Goal: Task Accomplishment & Management: Manage account settings

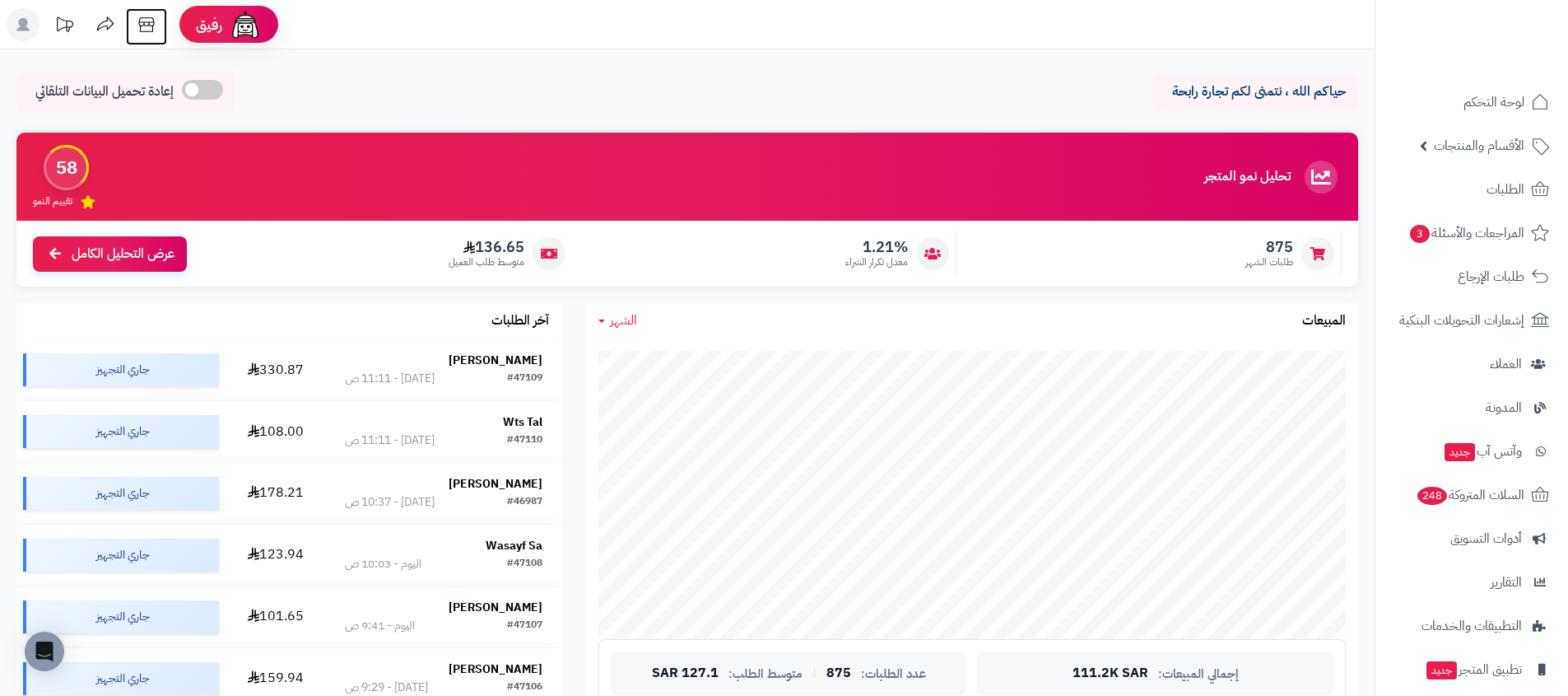
click at [149, 26] on icon at bounding box center [147, 25] width 33 height 33
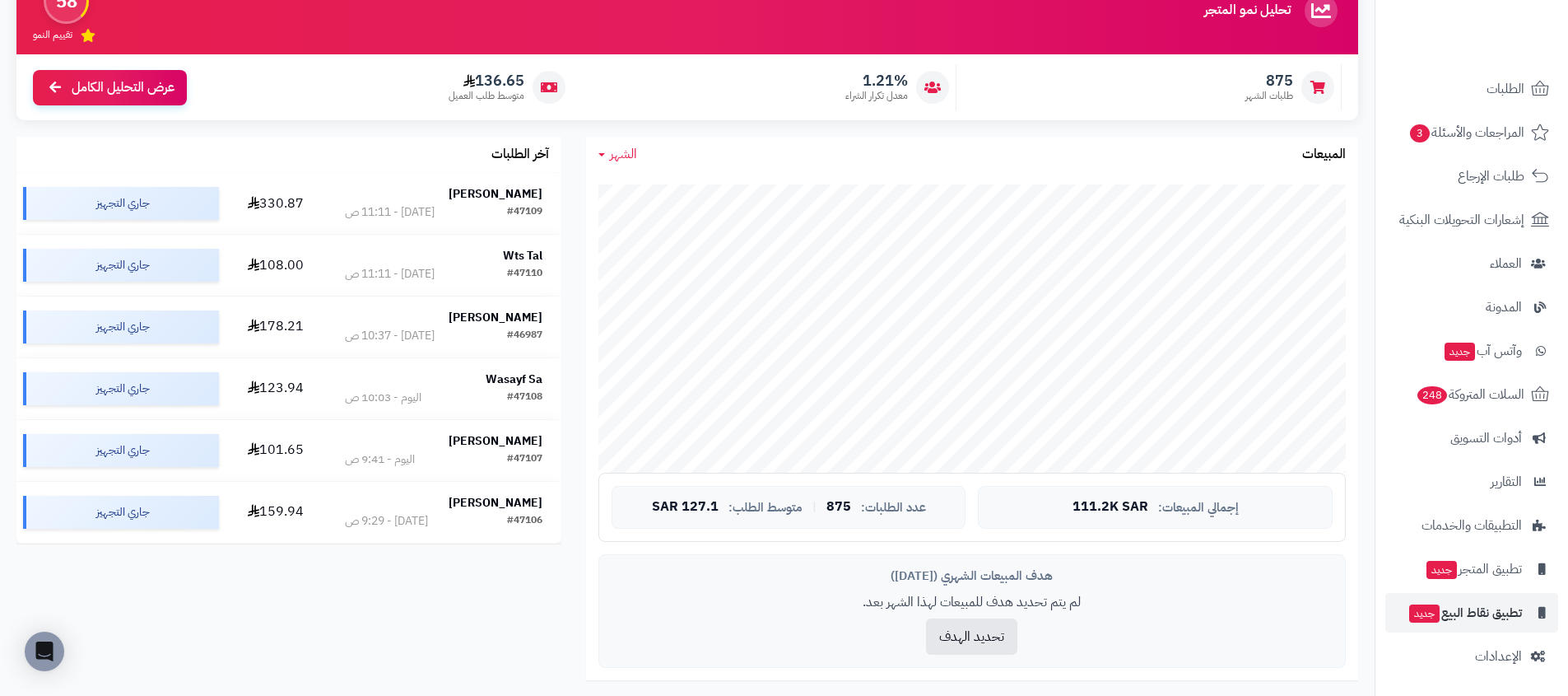
scroll to position [101, 0]
click at [1484, 667] on link "الإعدادات" at bounding box center [1471, 655] width 173 height 40
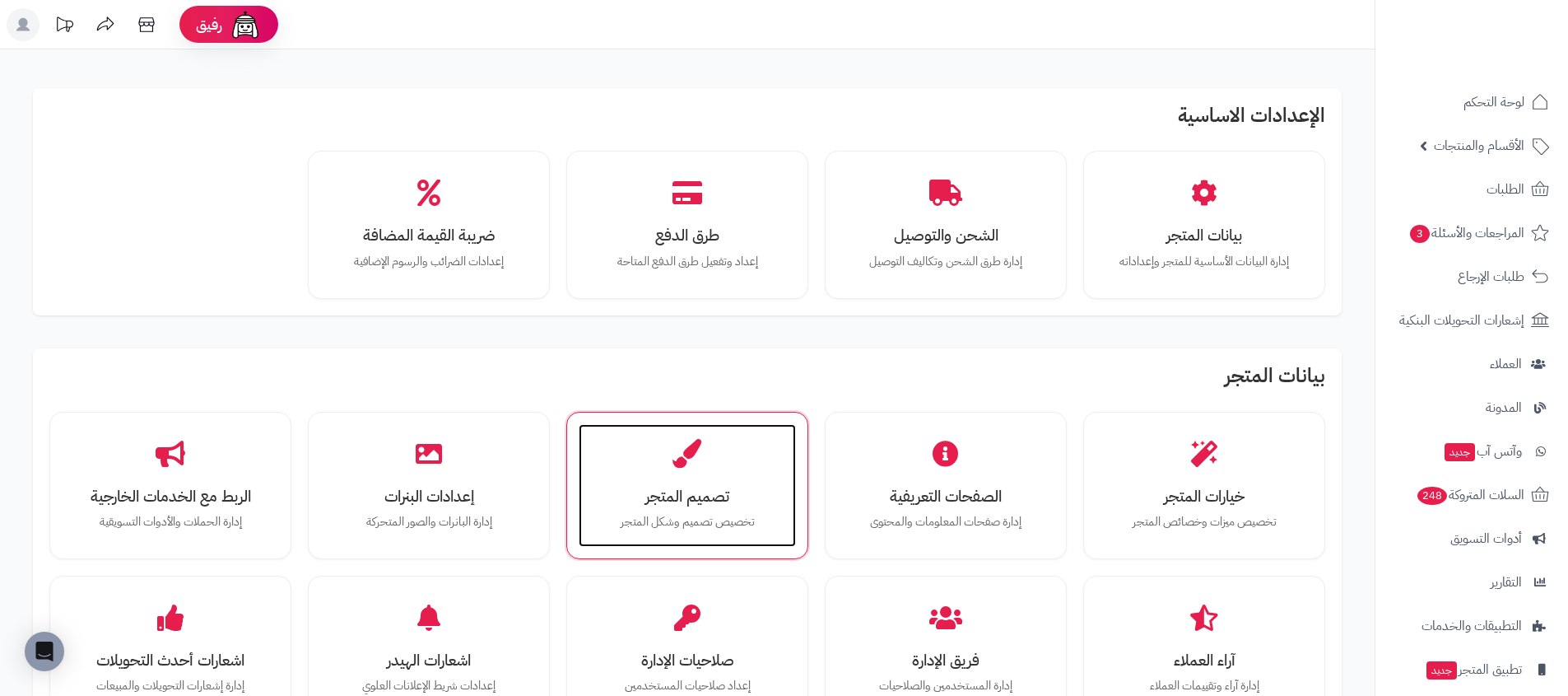
click at [697, 472] on div "تصميم المتجر تخصيص تصميم وشكل المتجر" at bounding box center [686, 485] width 217 height 123
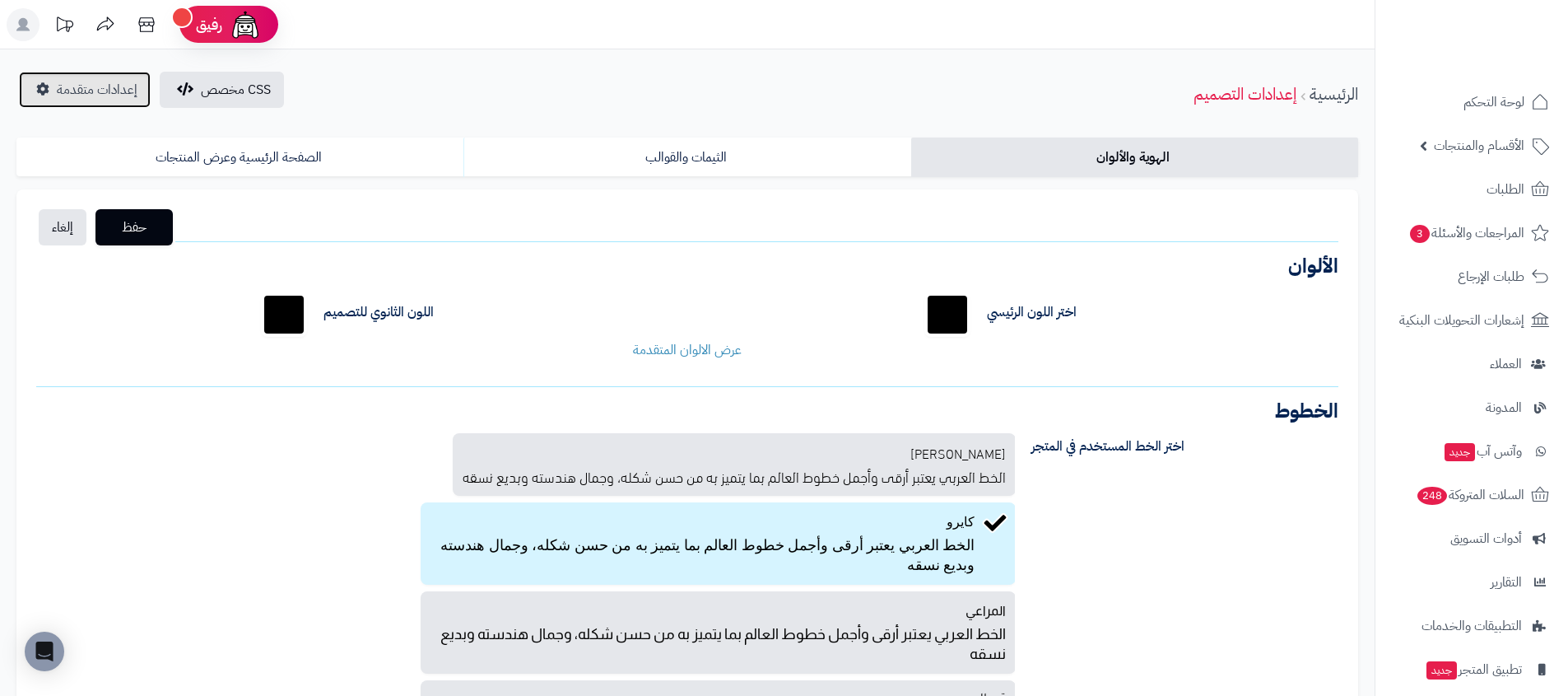
click at [93, 92] on span "إعدادات متقدمة" at bounding box center [96, 89] width 80 height 19
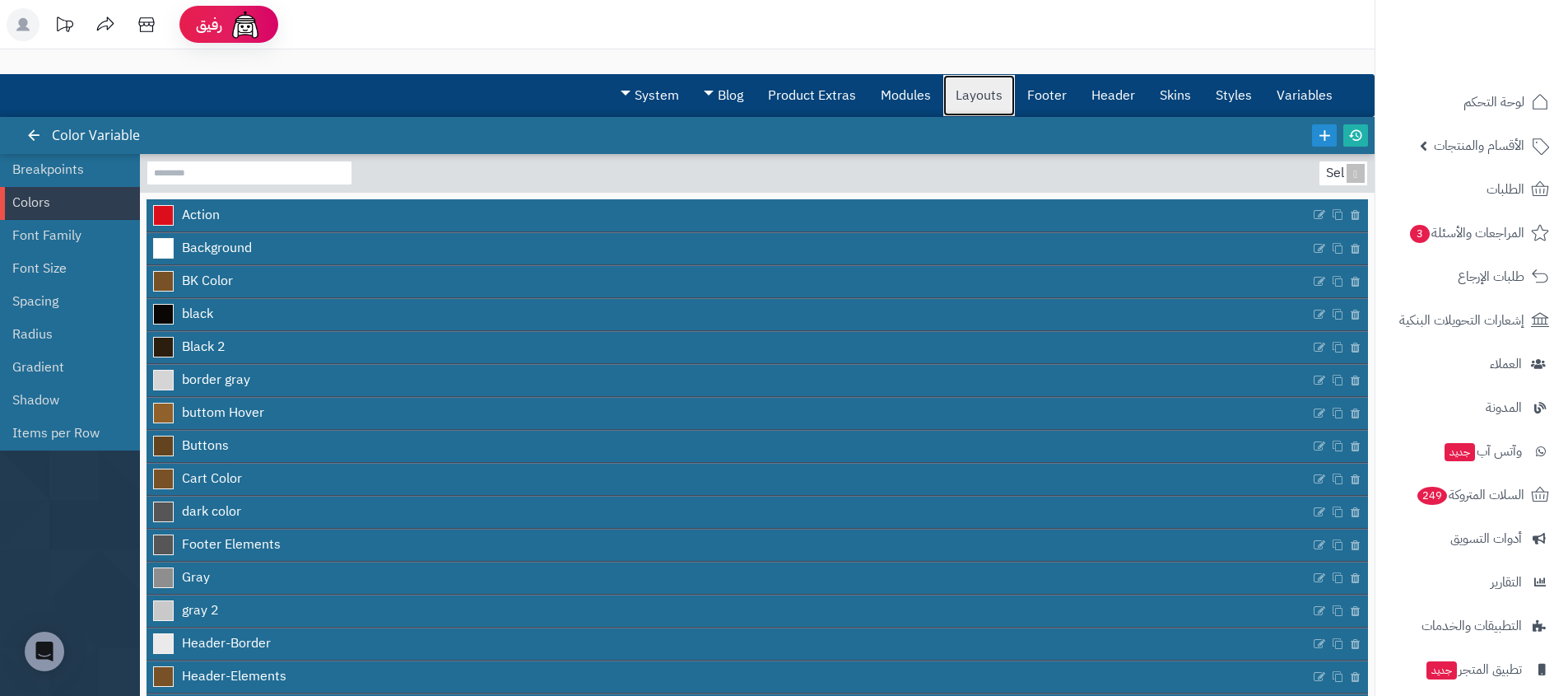
click at [967, 104] on link "Layouts" at bounding box center [978, 95] width 71 height 41
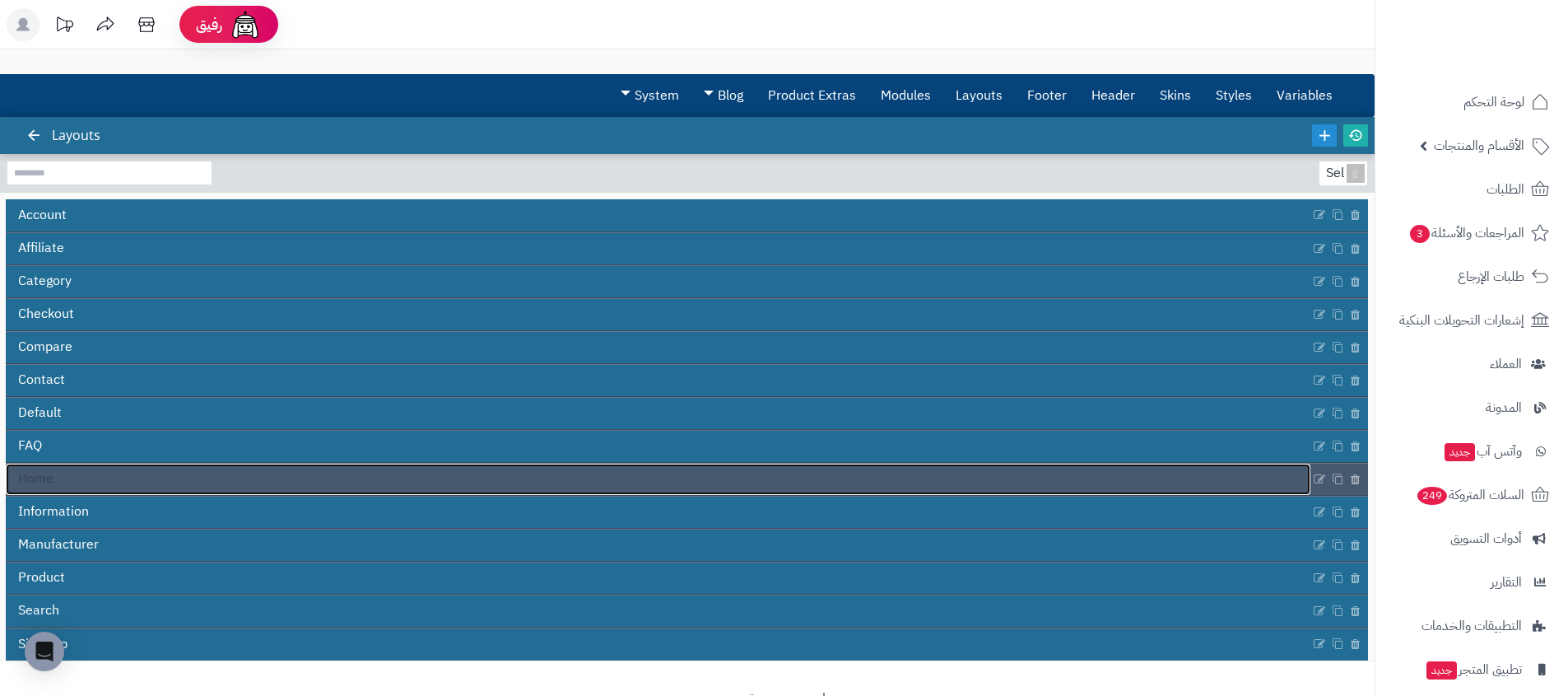
click at [170, 484] on link "Home" at bounding box center [658, 479] width 1304 height 31
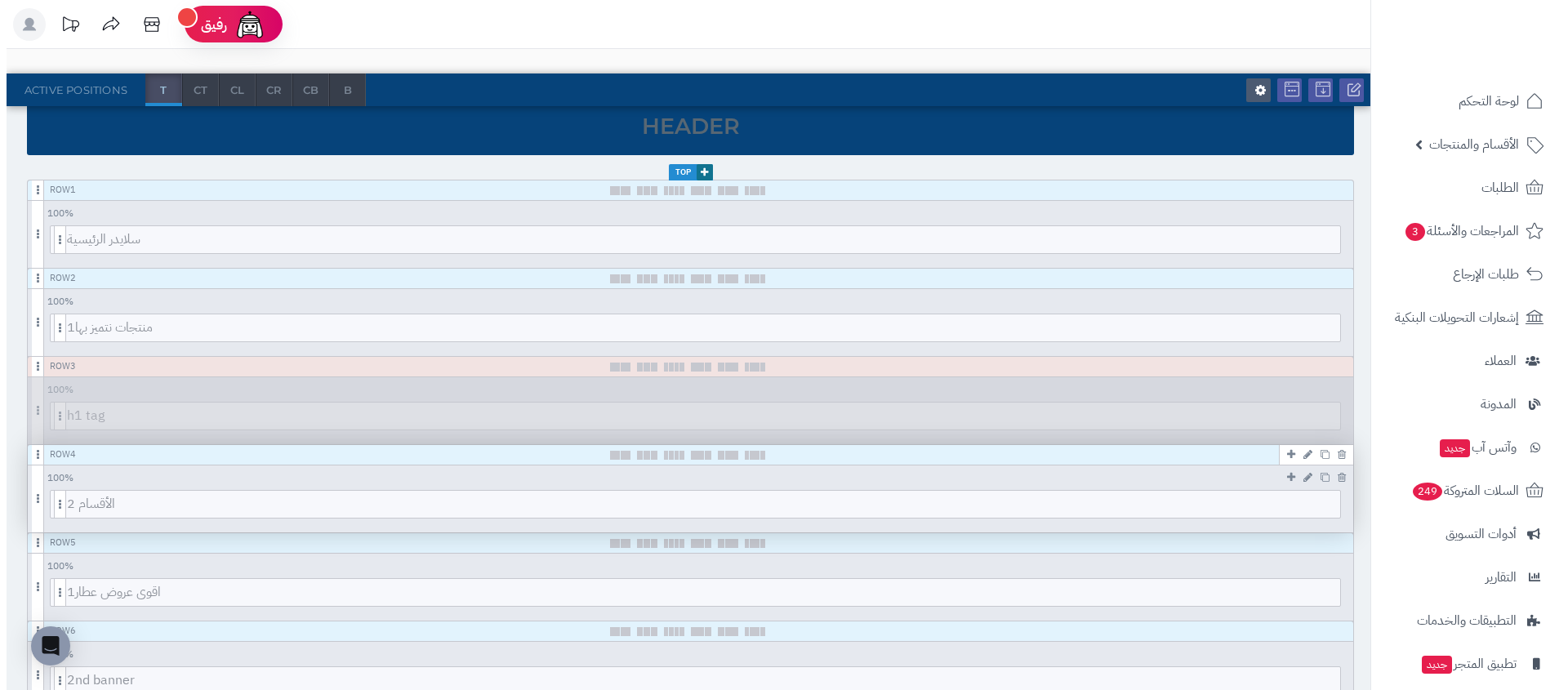
scroll to position [282, 0]
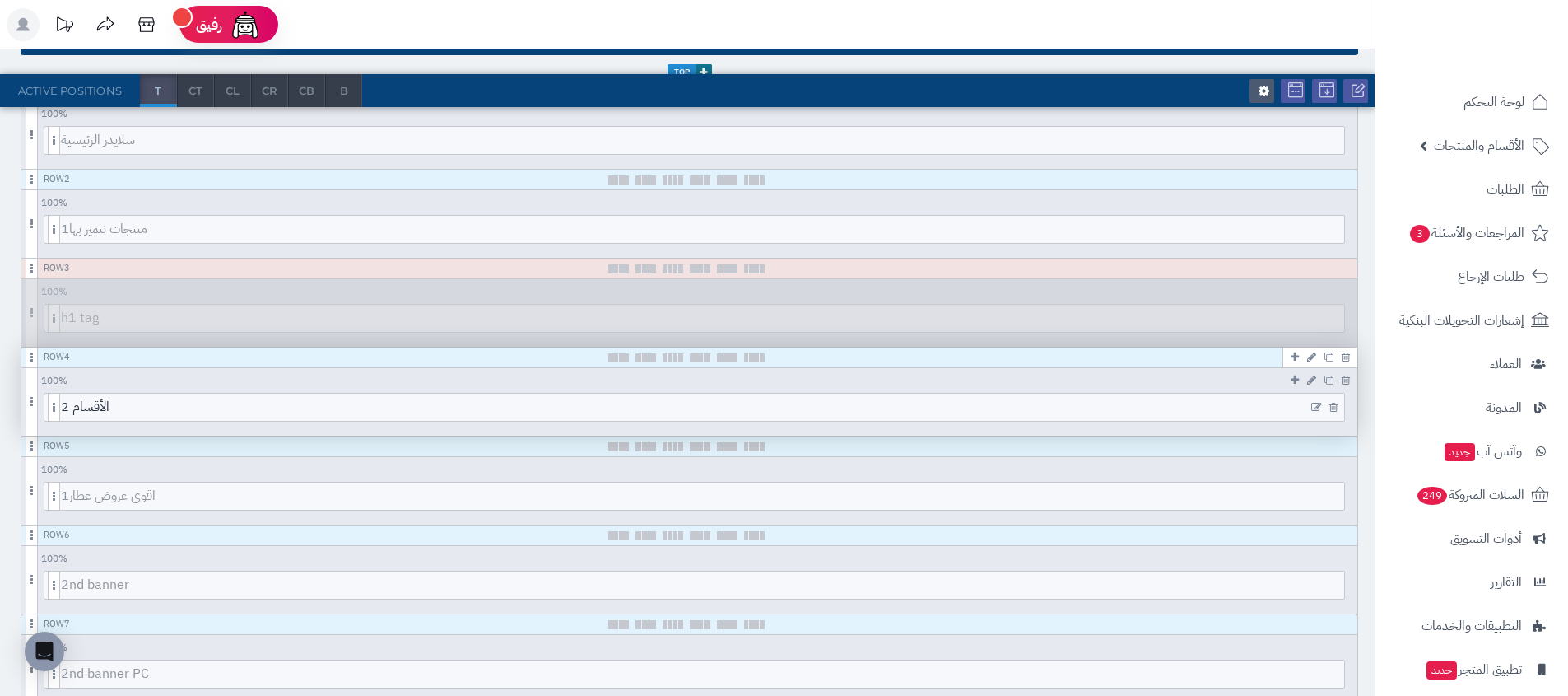
click at [1315, 404] on icon at bounding box center [1316, 407] width 11 height 11
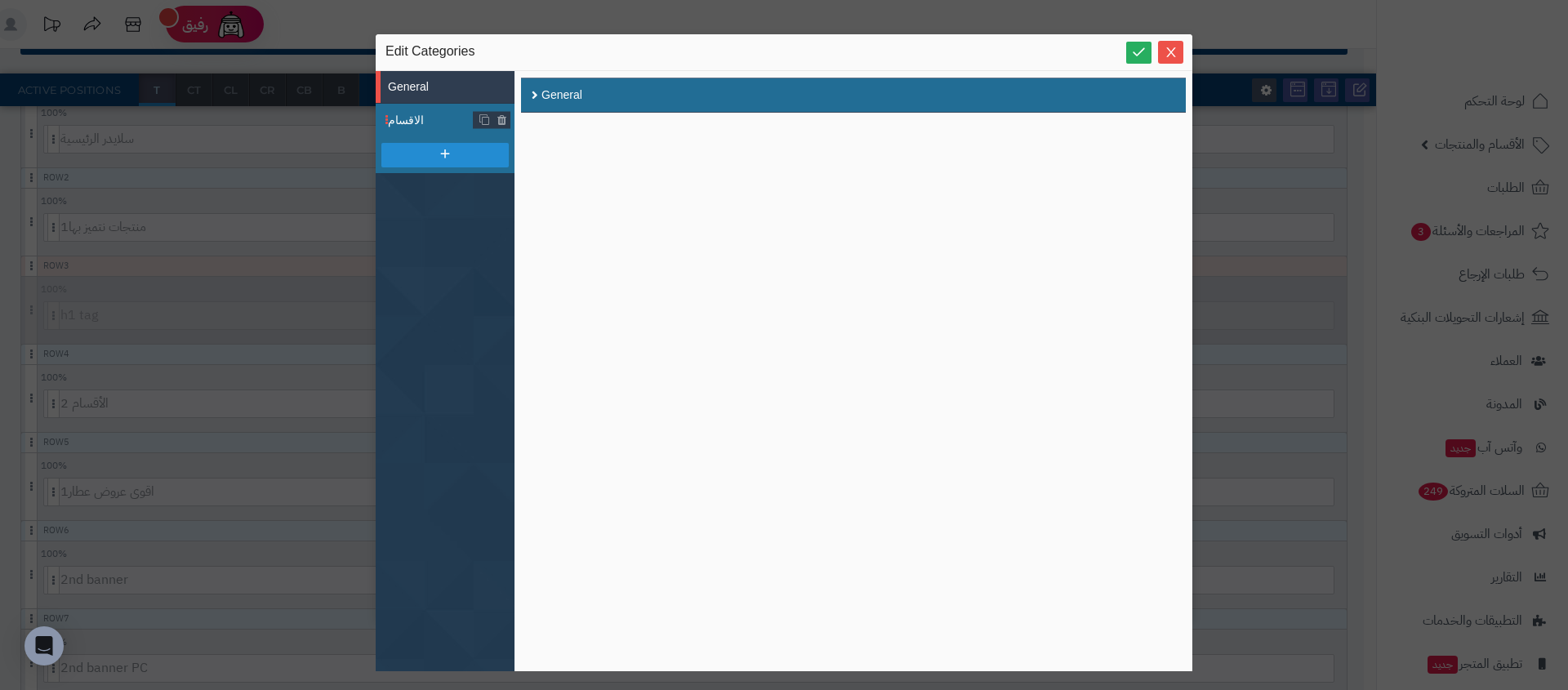
click at [414, 128] on li "الاقسام" at bounding box center [444, 120] width 139 height 33
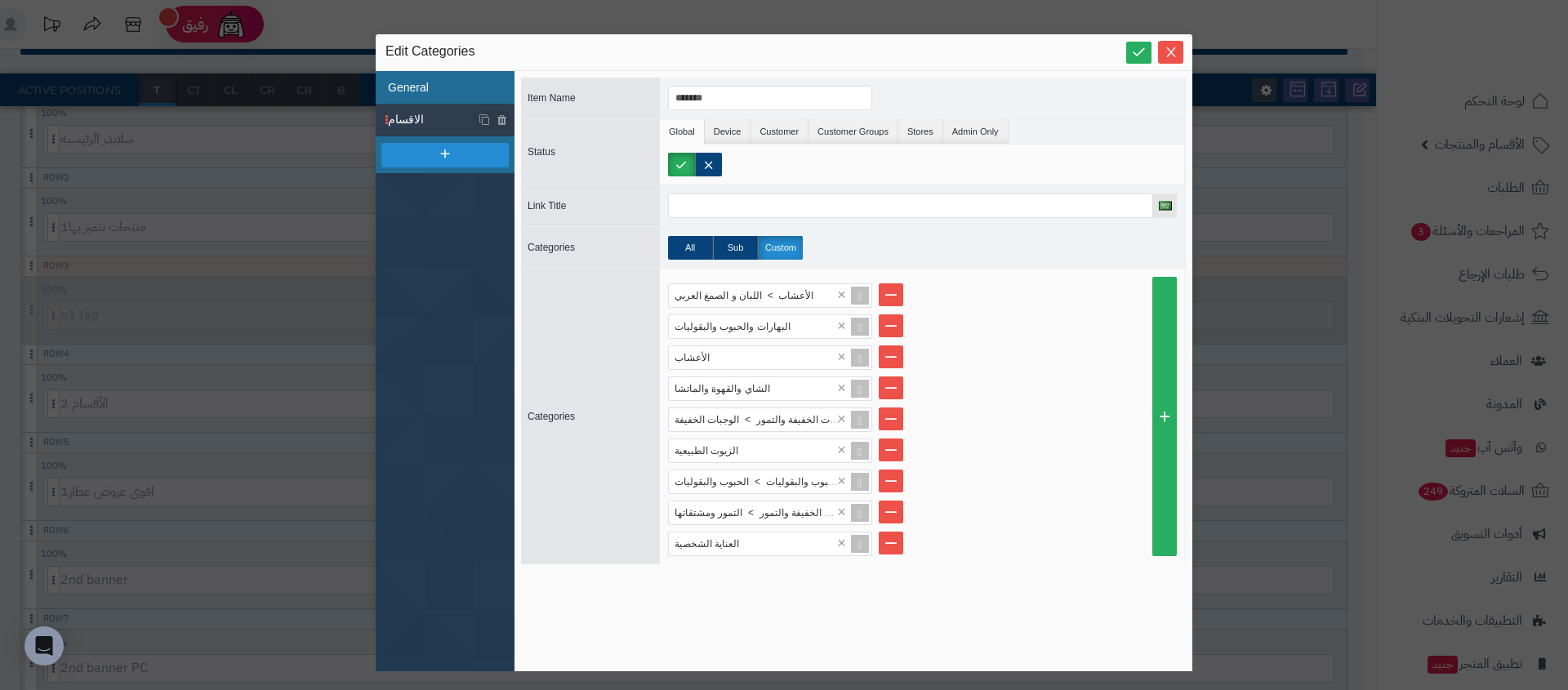
click at [445, 87] on li "General" at bounding box center [444, 87] width 139 height 33
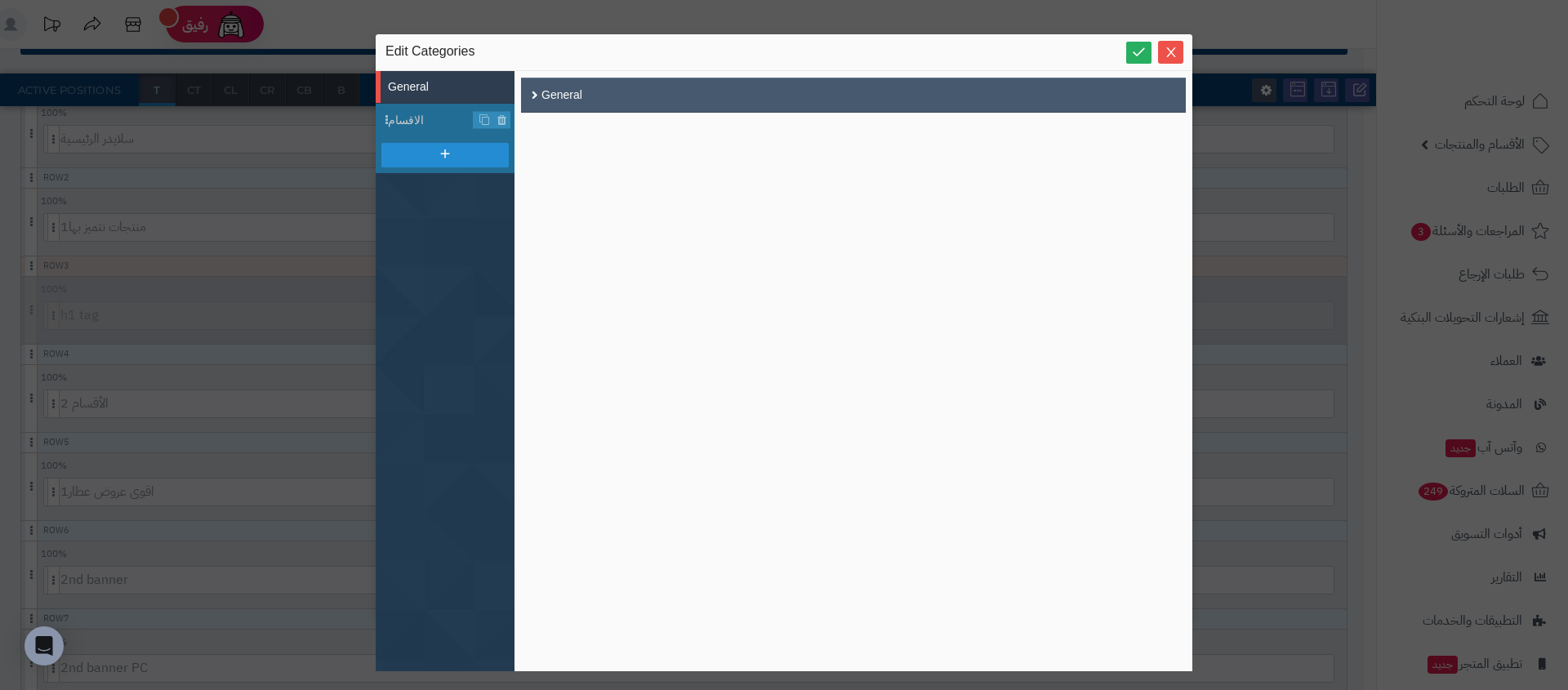
click at [547, 92] on div "General" at bounding box center [854, 95] width 665 height 35
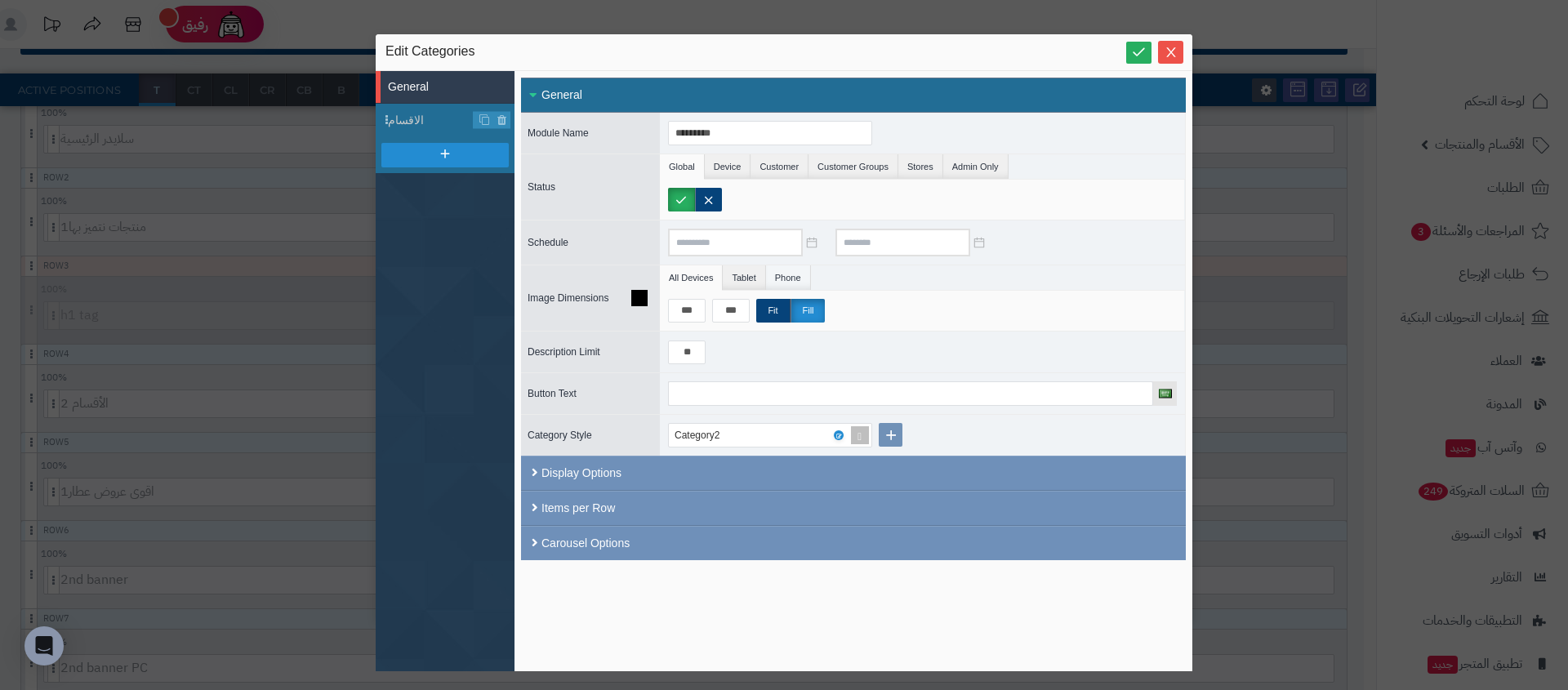
click at [790, 278] on li "Phone" at bounding box center [788, 277] width 45 height 25
click at [698, 273] on li "All Devices" at bounding box center [691, 277] width 62 height 25
click at [790, 274] on li "Phone" at bounding box center [788, 277] width 45 height 25
click at [697, 308] on input at bounding box center [687, 311] width 38 height 24
type input "***"
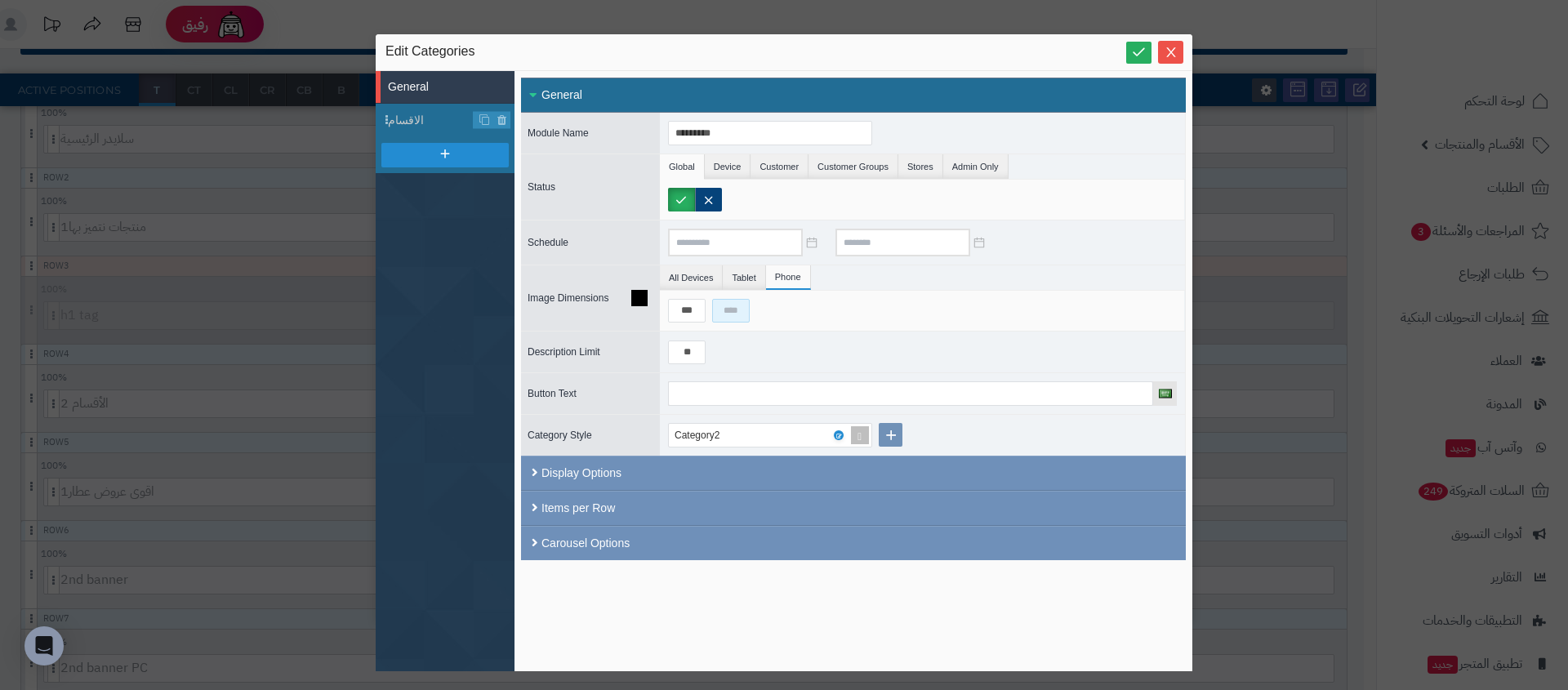
click at [738, 309] on input at bounding box center [731, 311] width 38 height 24
type input "***"
click at [770, 307] on label "Fit" at bounding box center [773, 311] width 34 height 24
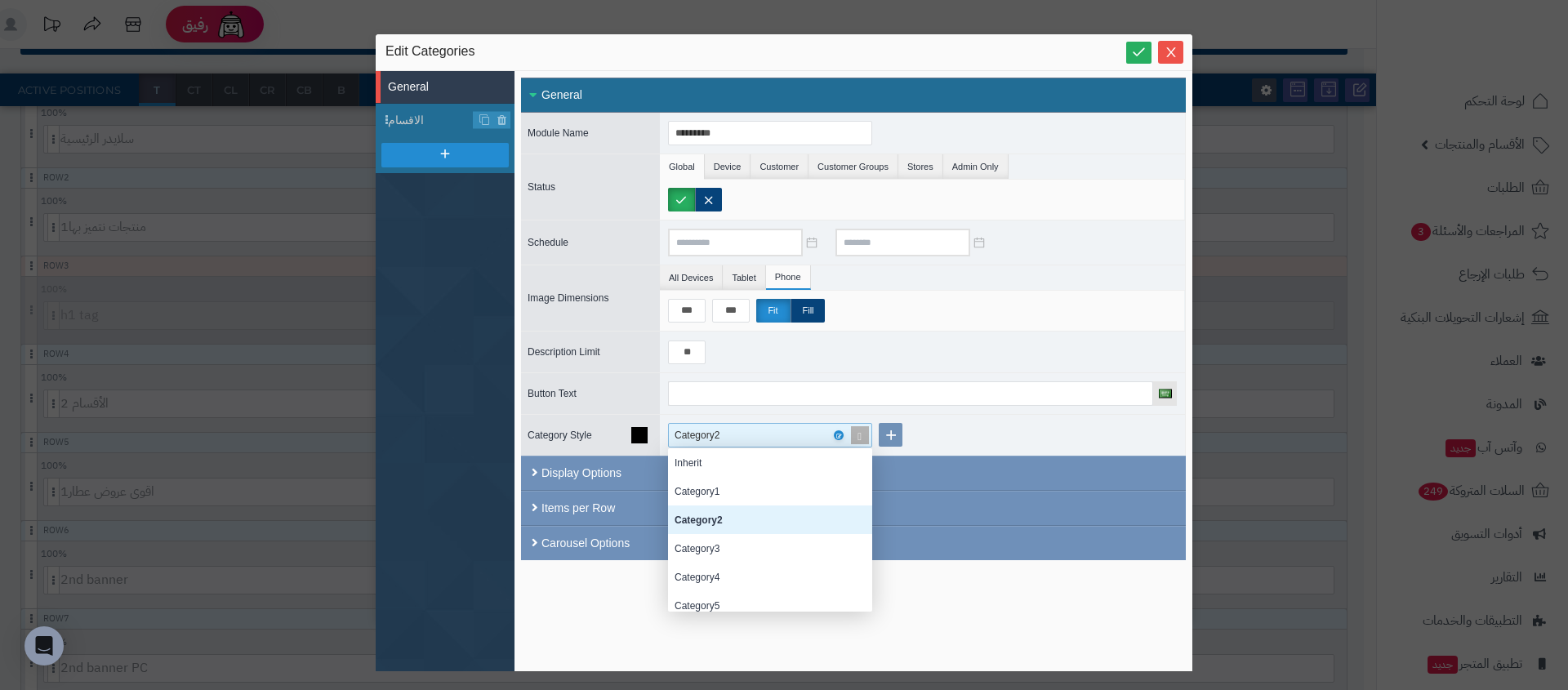
click at [845, 436] on div "Category2" at bounding box center [763, 435] width 177 height 23
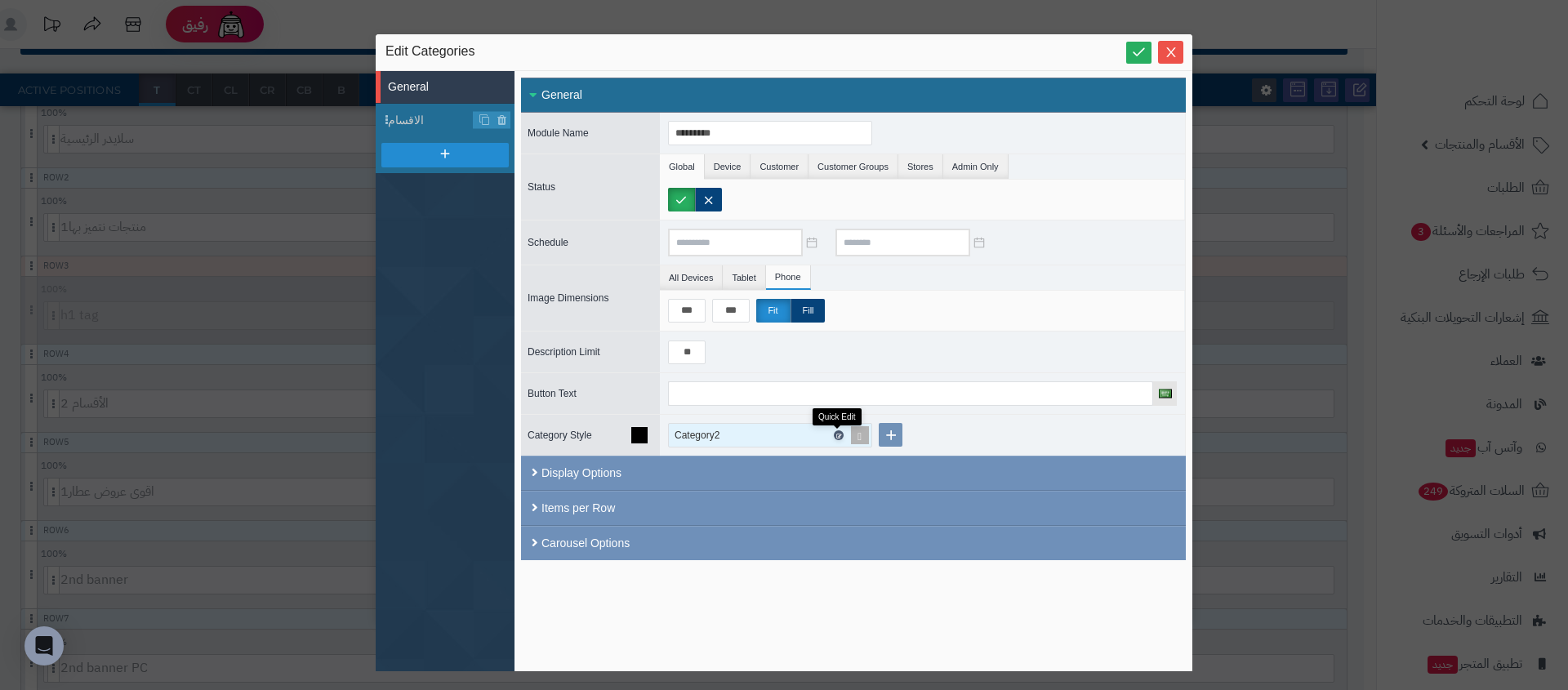
click at [839, 436] on icon at bounding box center [837, 436] width 5 height 7
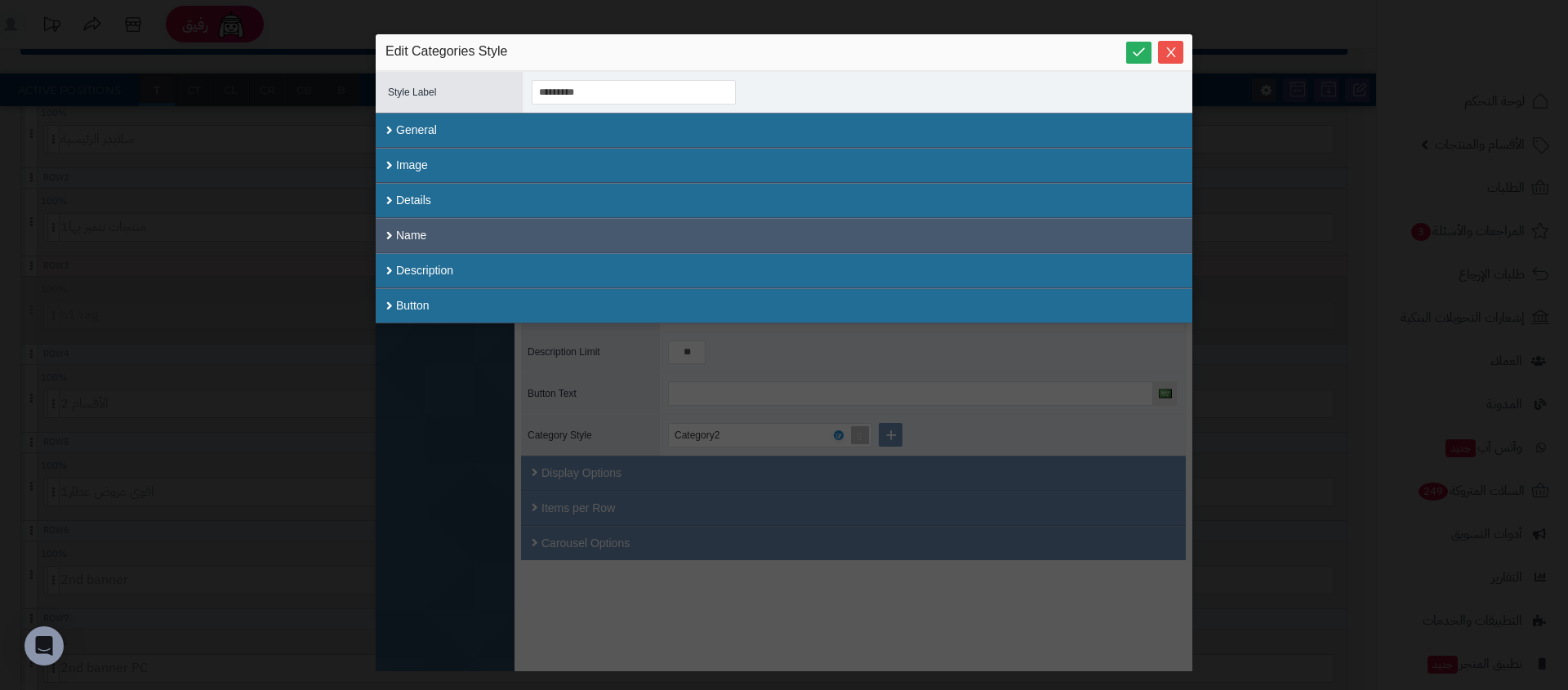
click at [506, 231] on div "Name" at bounding box center [784, 236] width 817 height 35
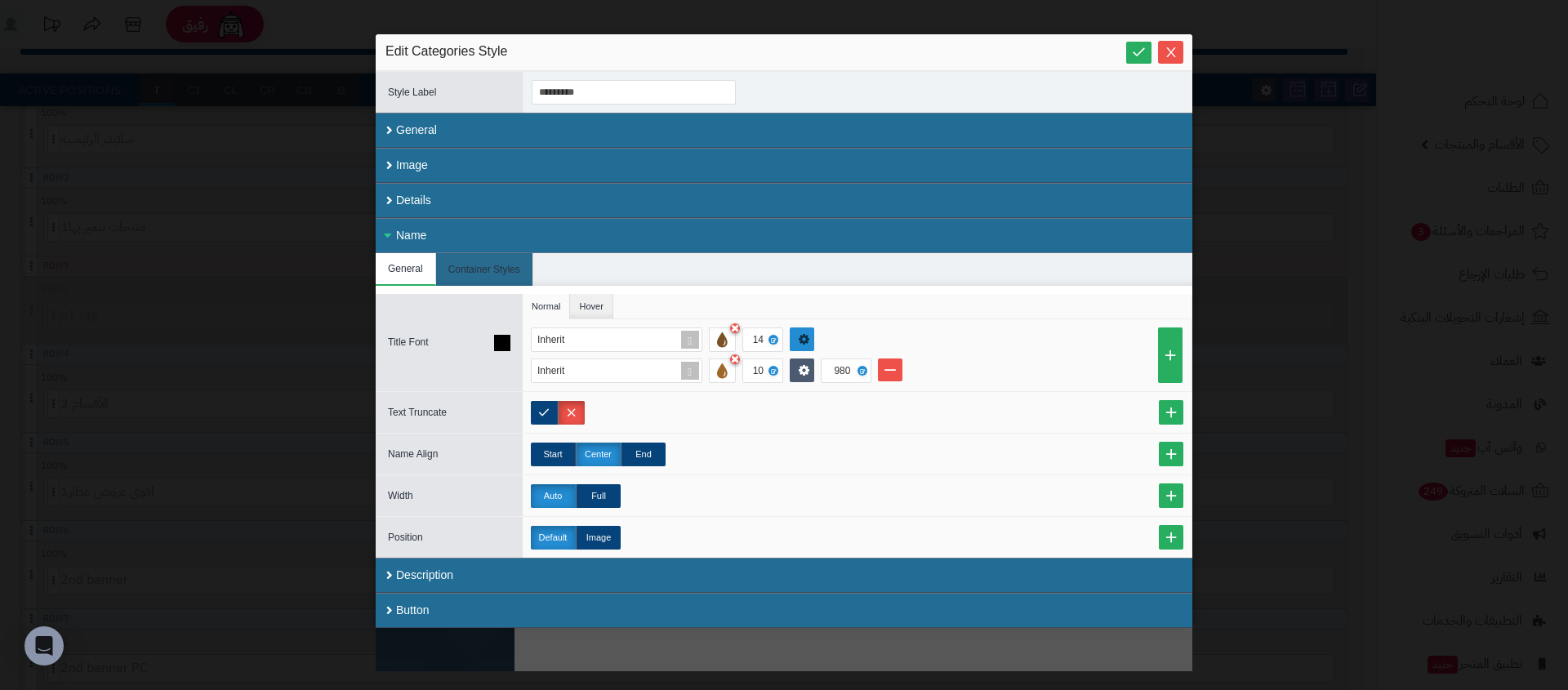
click at [794, 328] on link at bounding box center [801, 339] width 25 height 24
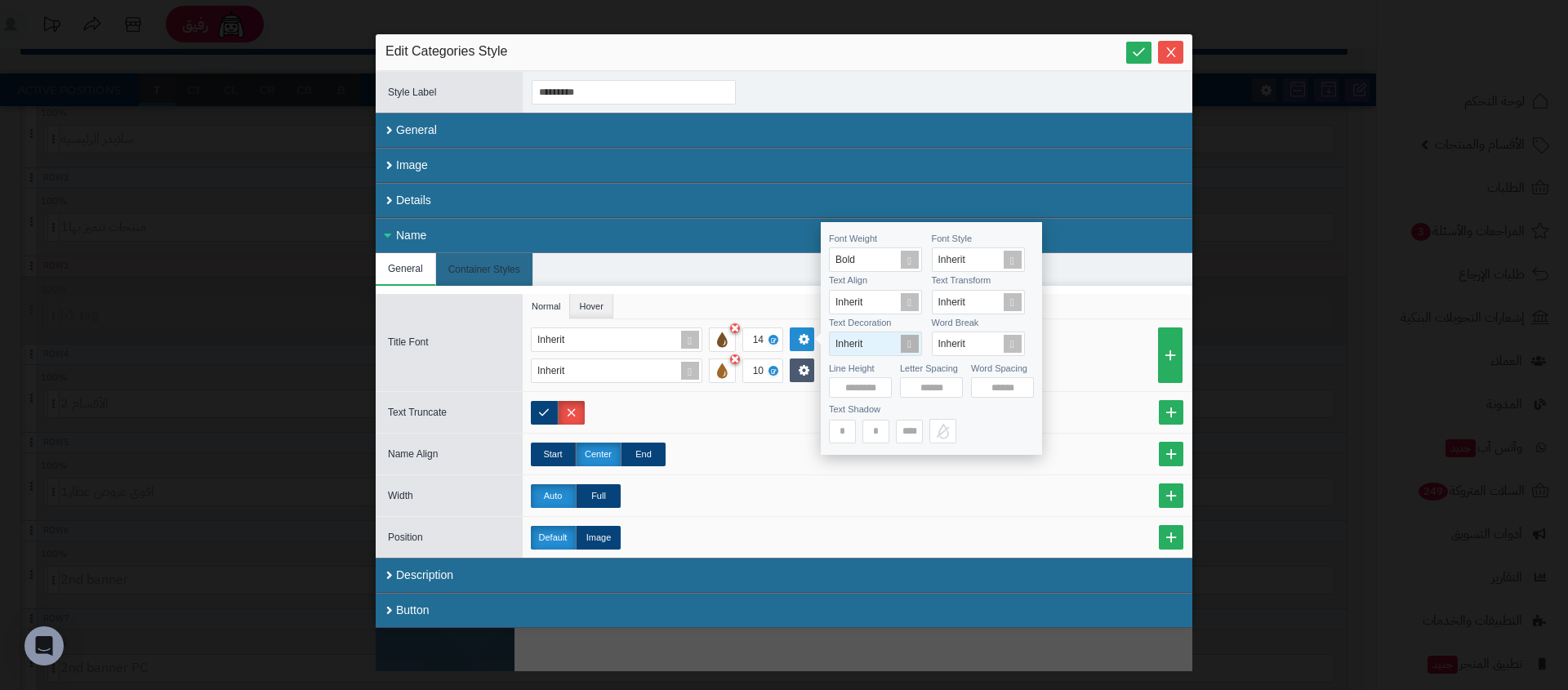
click at [845, 338] on span "Inherit" at bounding box center [848, 343] width 27 height 11
click at [855, 302] on span "Inherit" at bounding box center [848, 302] width 27 height 11
click at [852, 381] on div "Center" at bounding box center [875, 386] width 93 height 28
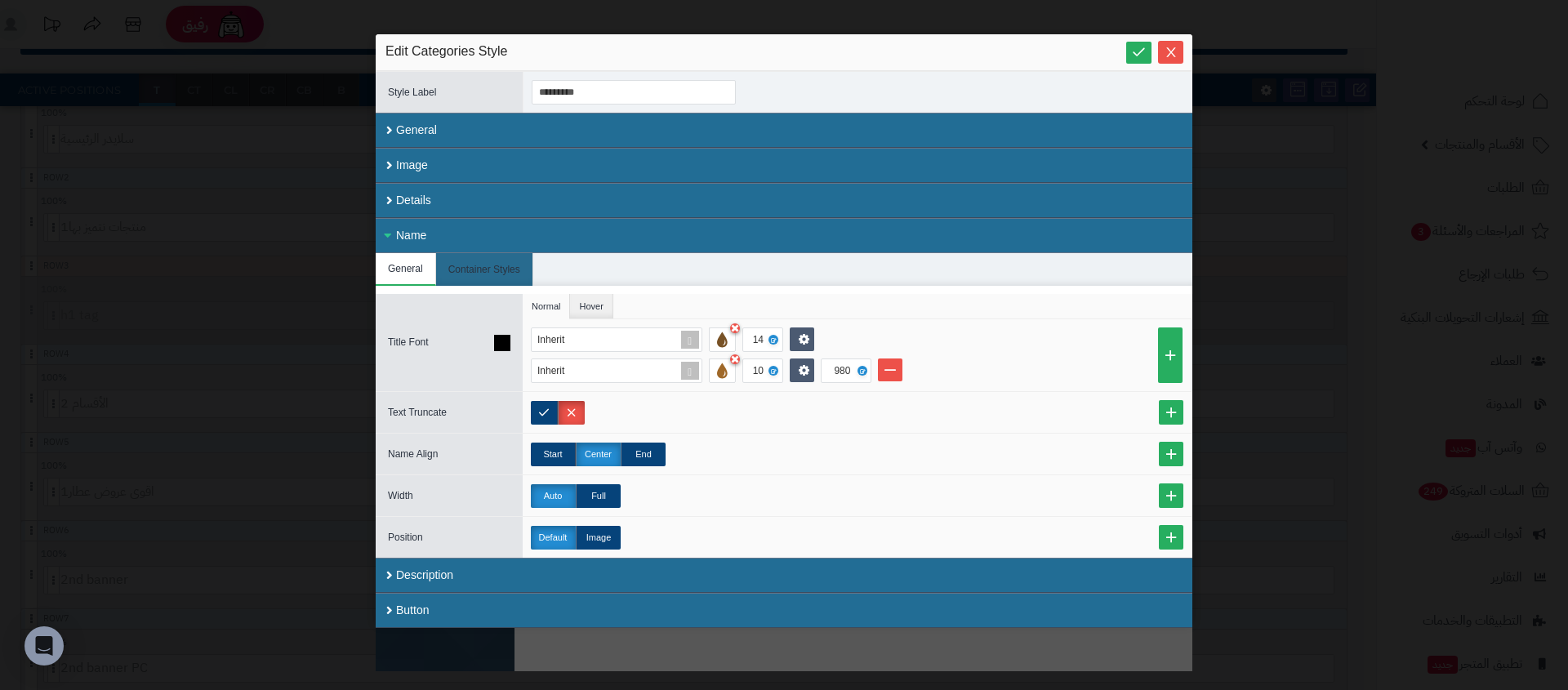
click at [1092, 306] on ul "Normal Hover" at bounding box center [857, 306] width 669 height 26
